Goal: Find specific page/section: Find specific page/section

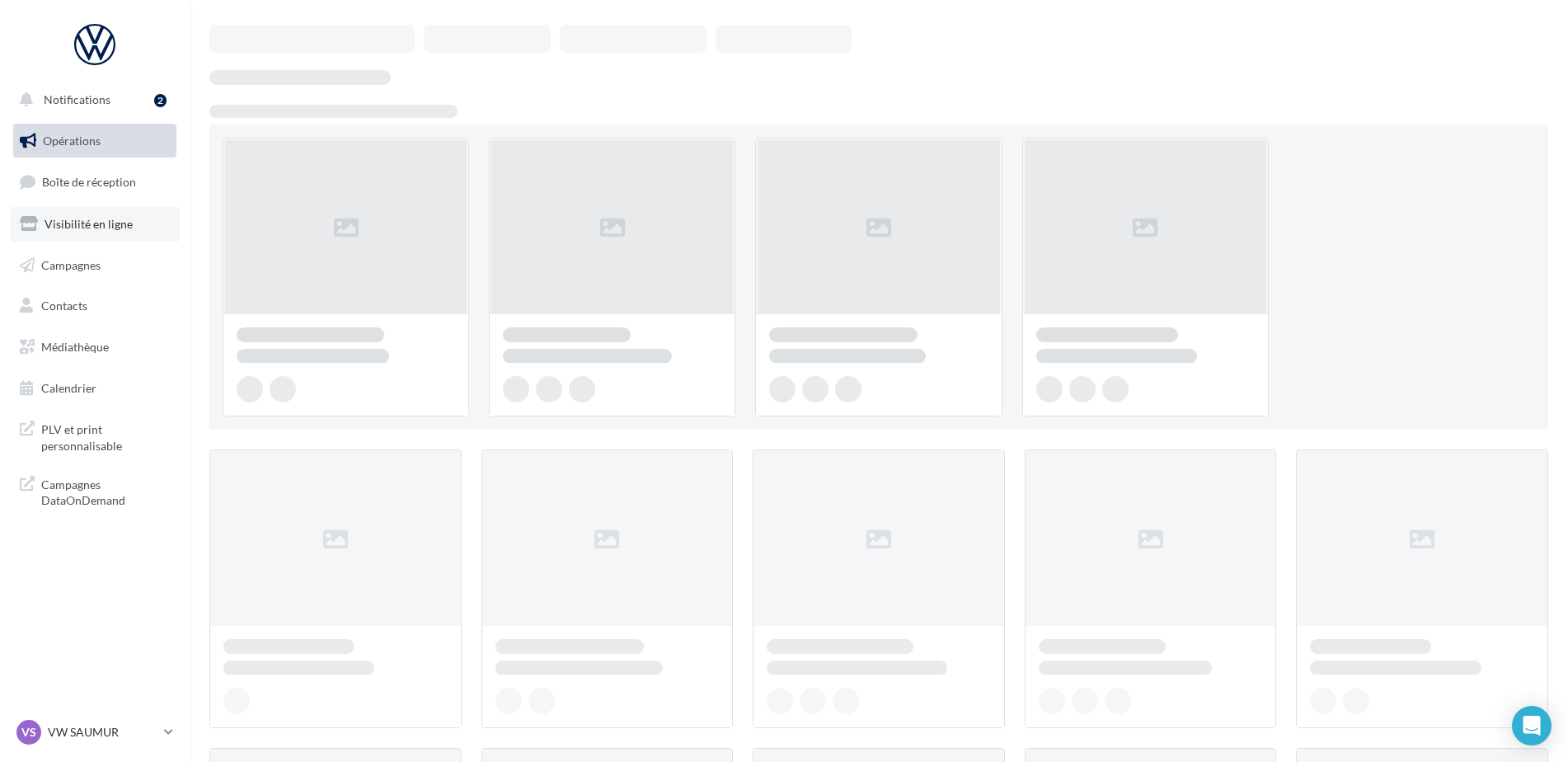
scroll to position [82, 0]
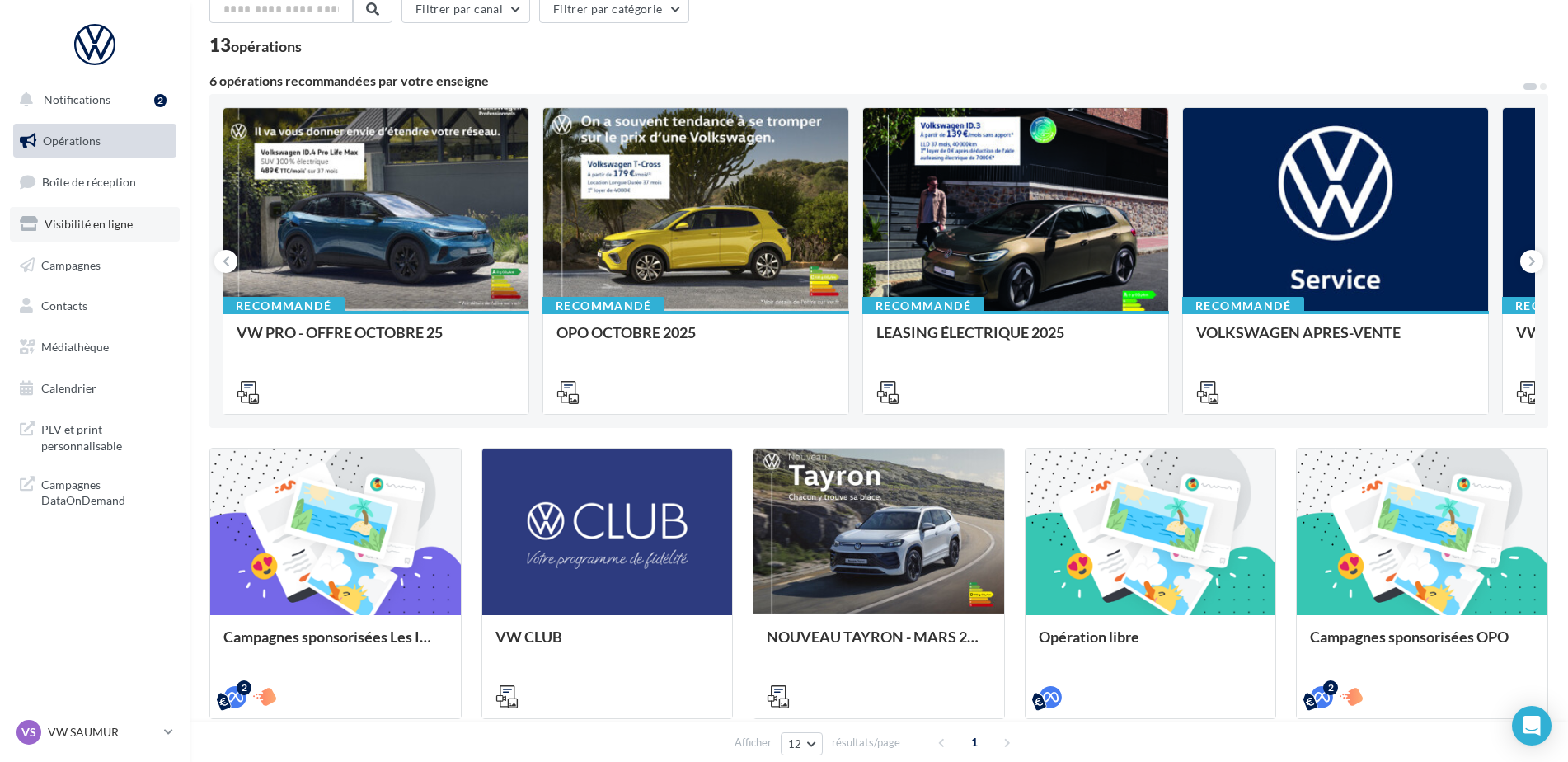
click at [121, 228] on span "Visibilité en ligne" at bounding box center [88, 223] width 88 height 14
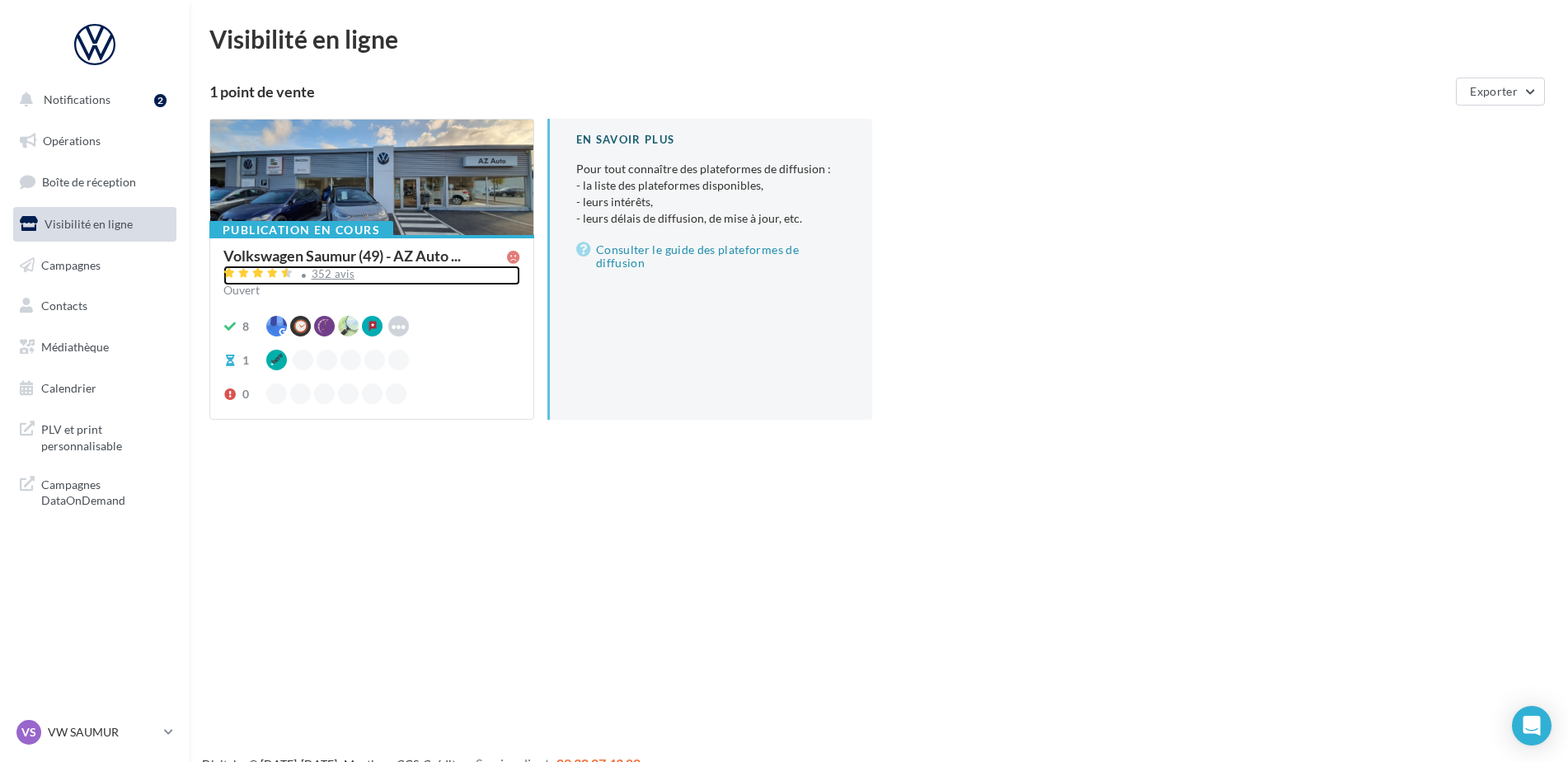
click at [340, 273] on div "352 avis" at bounding box center [333, 274] width 43 height 11
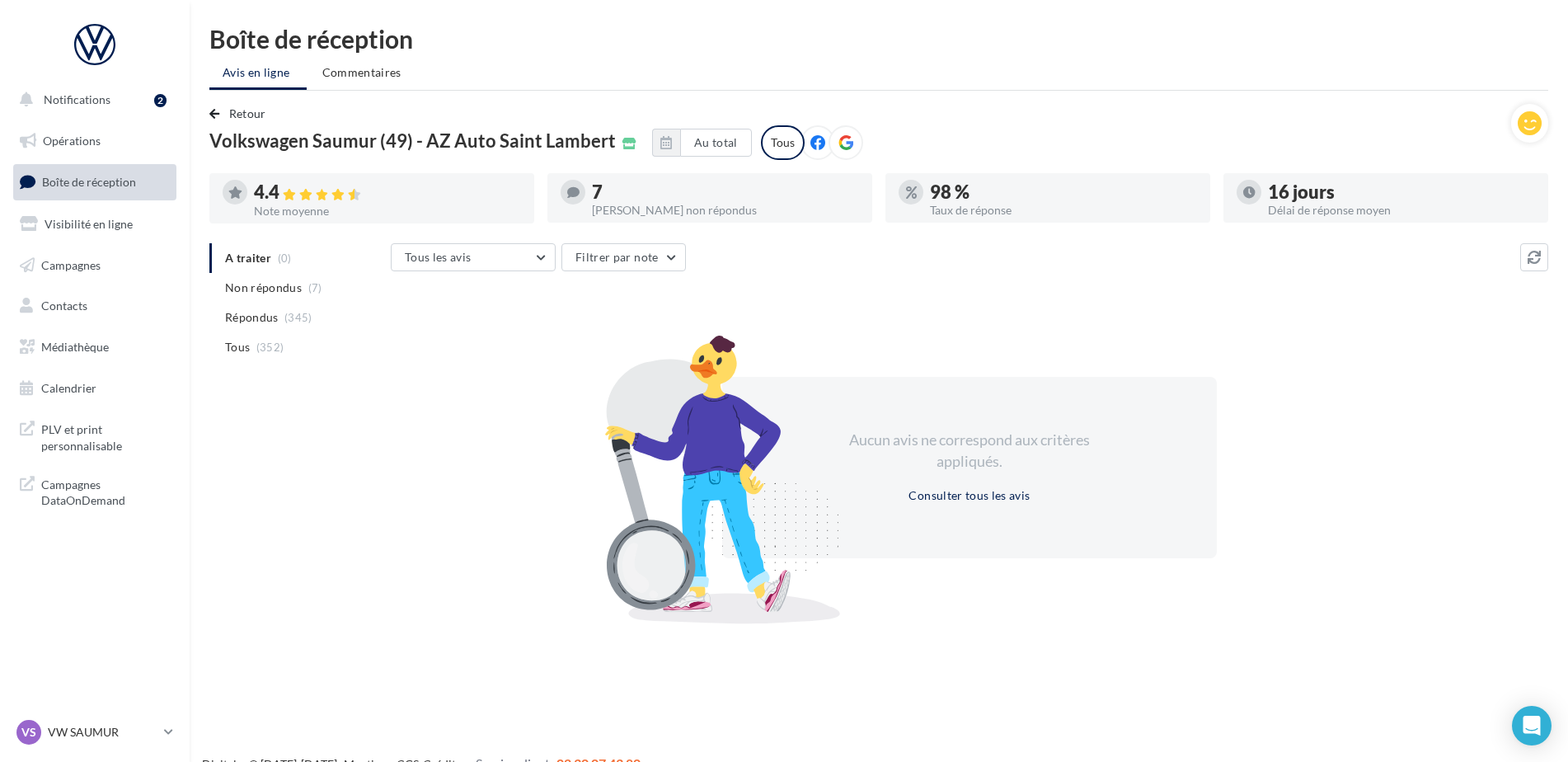
click at [84, 728] on p "VW SAUMUR" at bounding box center [102, 732] width 110 height 16
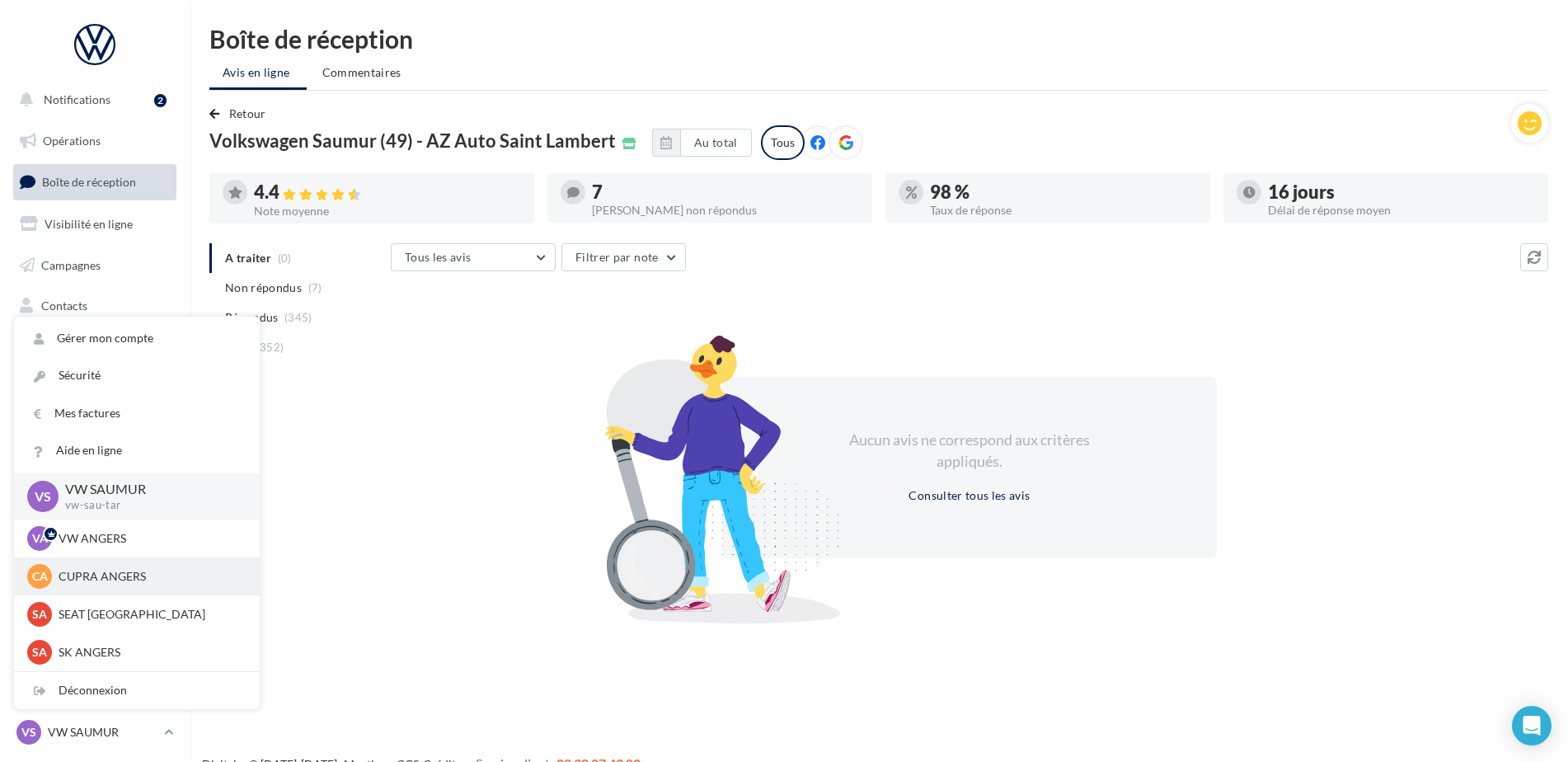
scroll to position [152, 0]
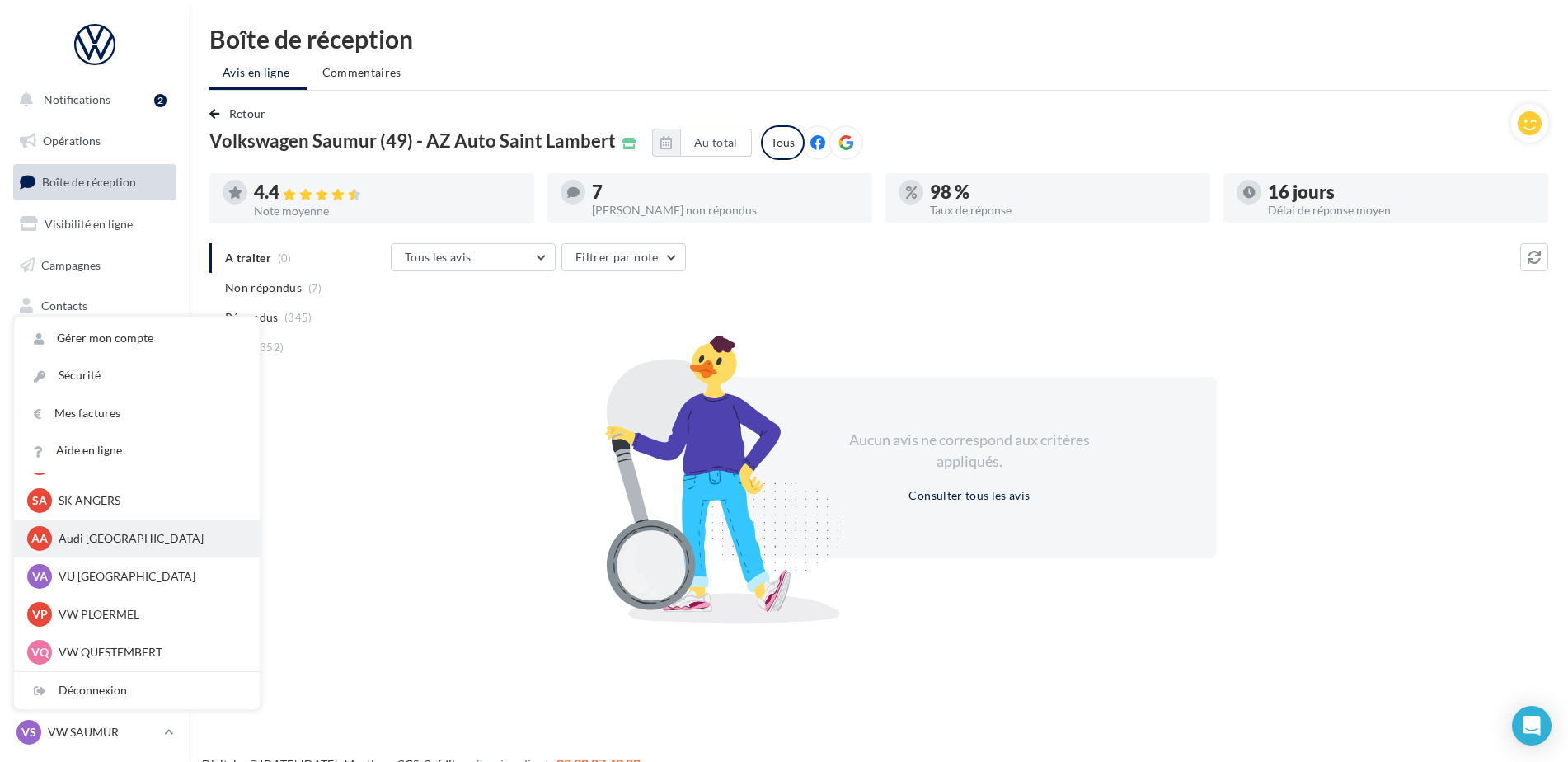
click at [87, 543] on p "Audi ANGERS" at bounding box center [149, 539] width 182 height 16
